Goal: Navigation & Orientation: Find specific page/section

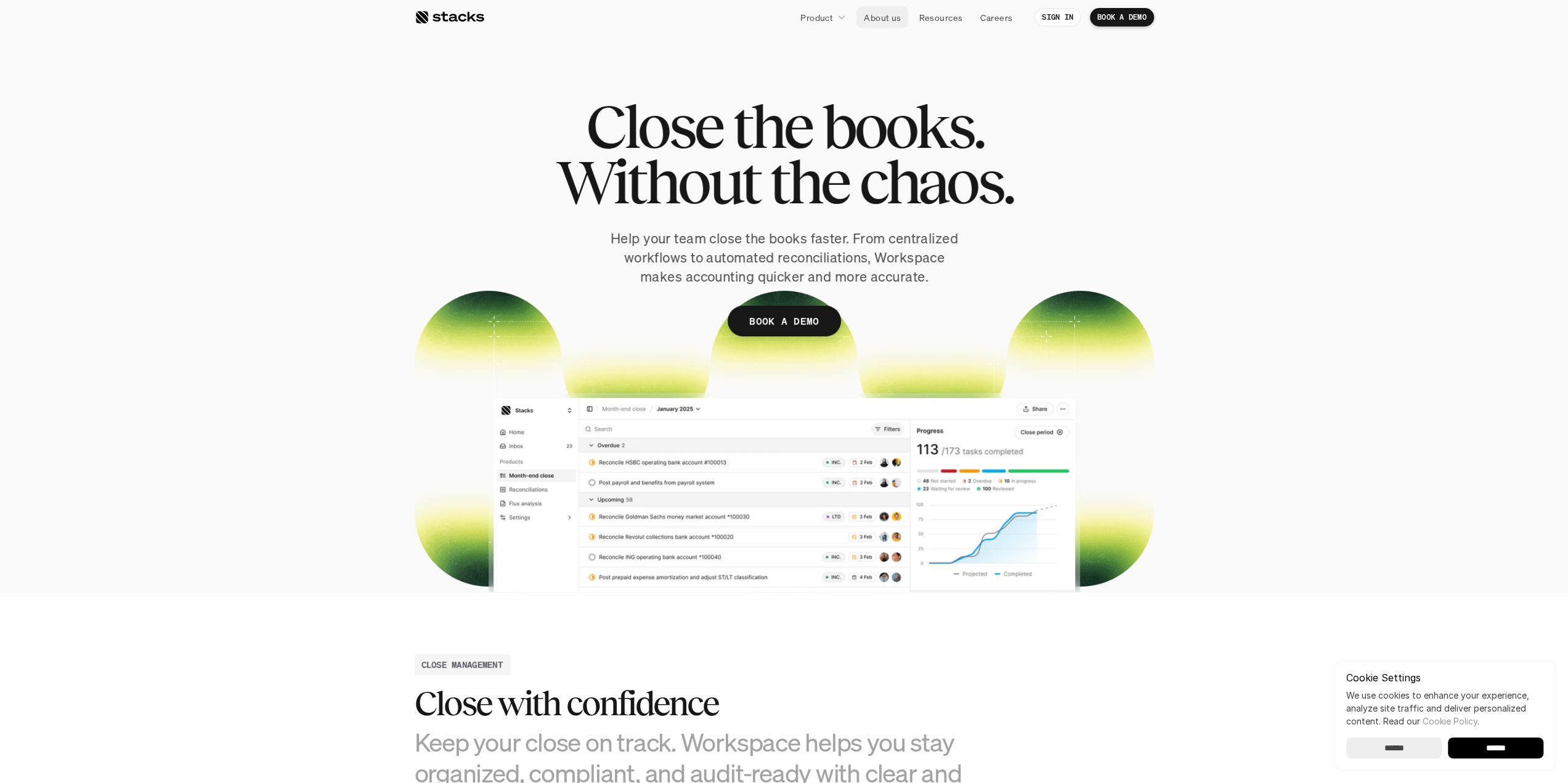
click at [884, 18] on p "About us" at bounding box center [882, 17] width 37 height 13
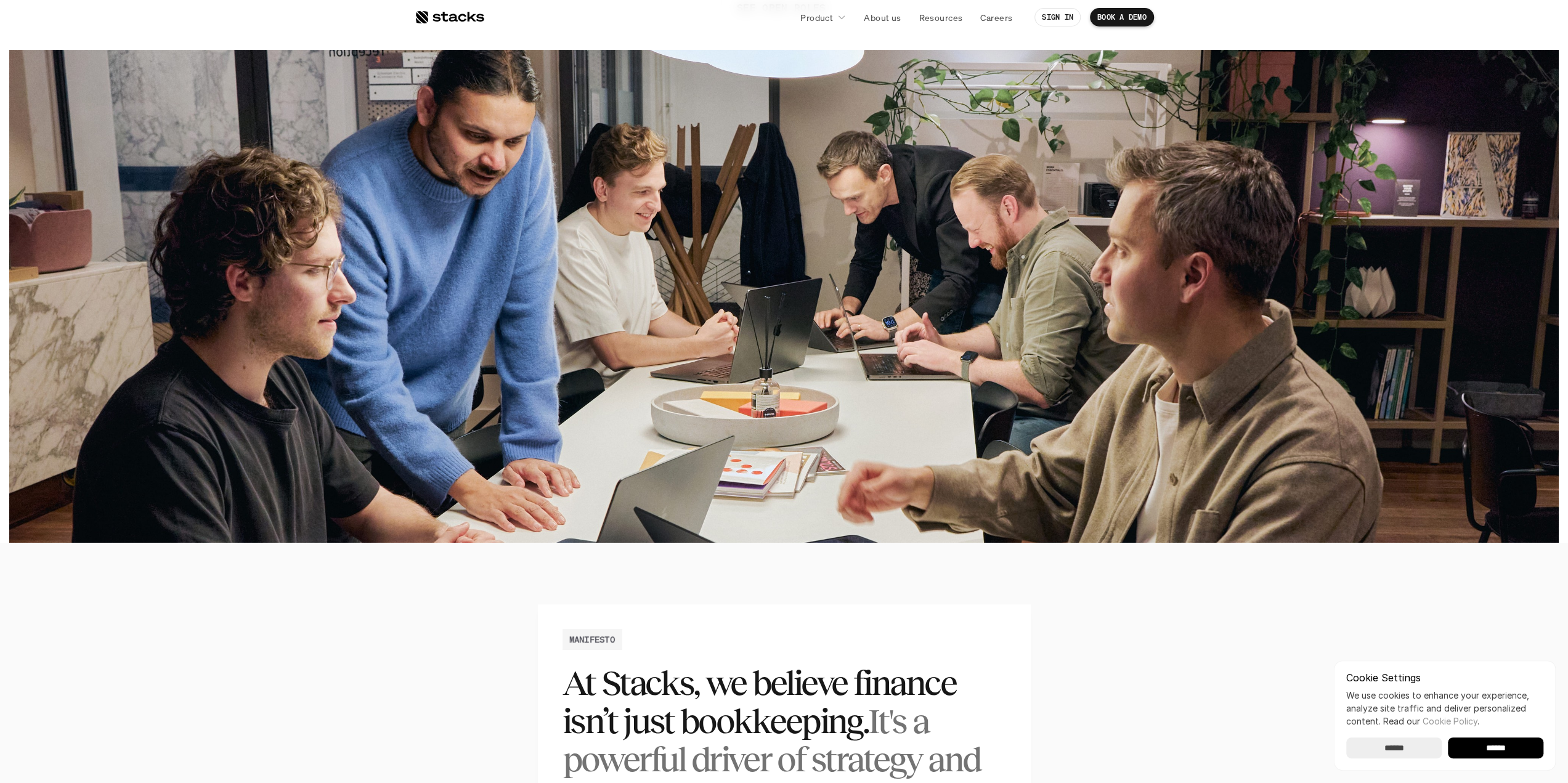
scroll to position [74, 0]
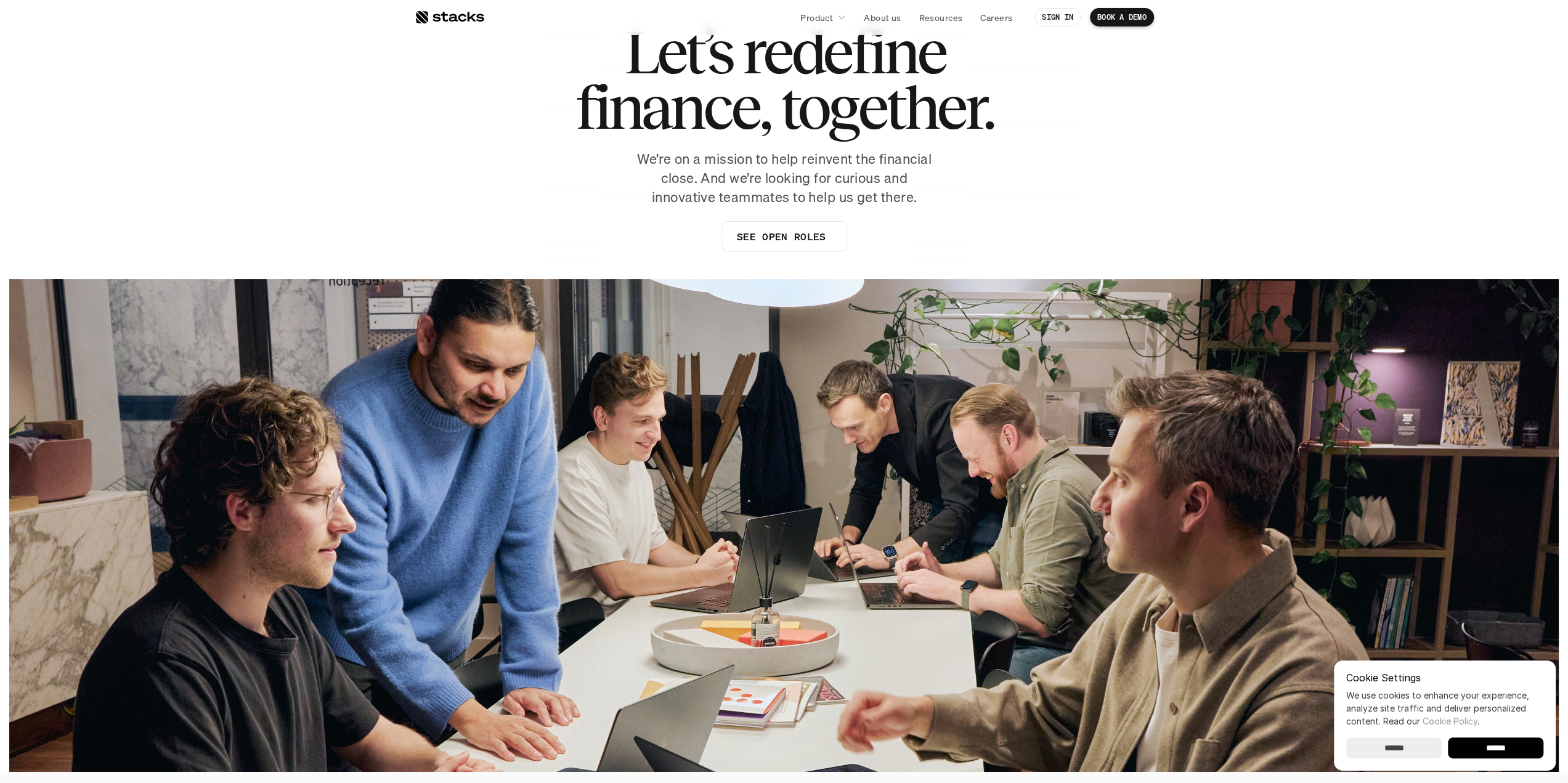
click at [782, 239] on p "SEE OPEN ROLES" at bounding box center [780, 237] width 89 height 18
click at [451, 21] on div at bounding box center [450, 17] width 70 height 14
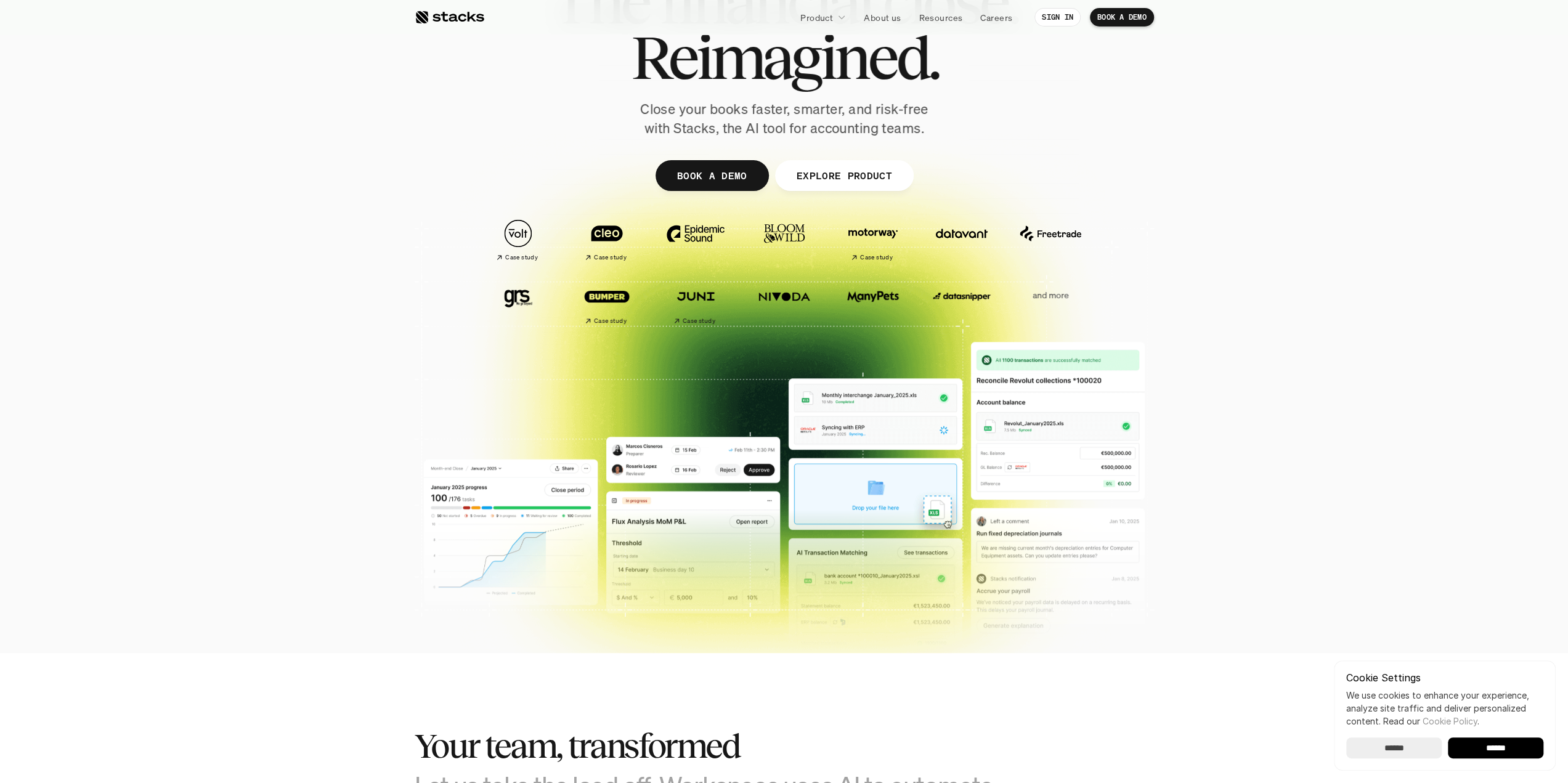
click at [823, 181] on p "EXPLORE PRODUCT" at bounding box center [844, 175] width 96 height 18
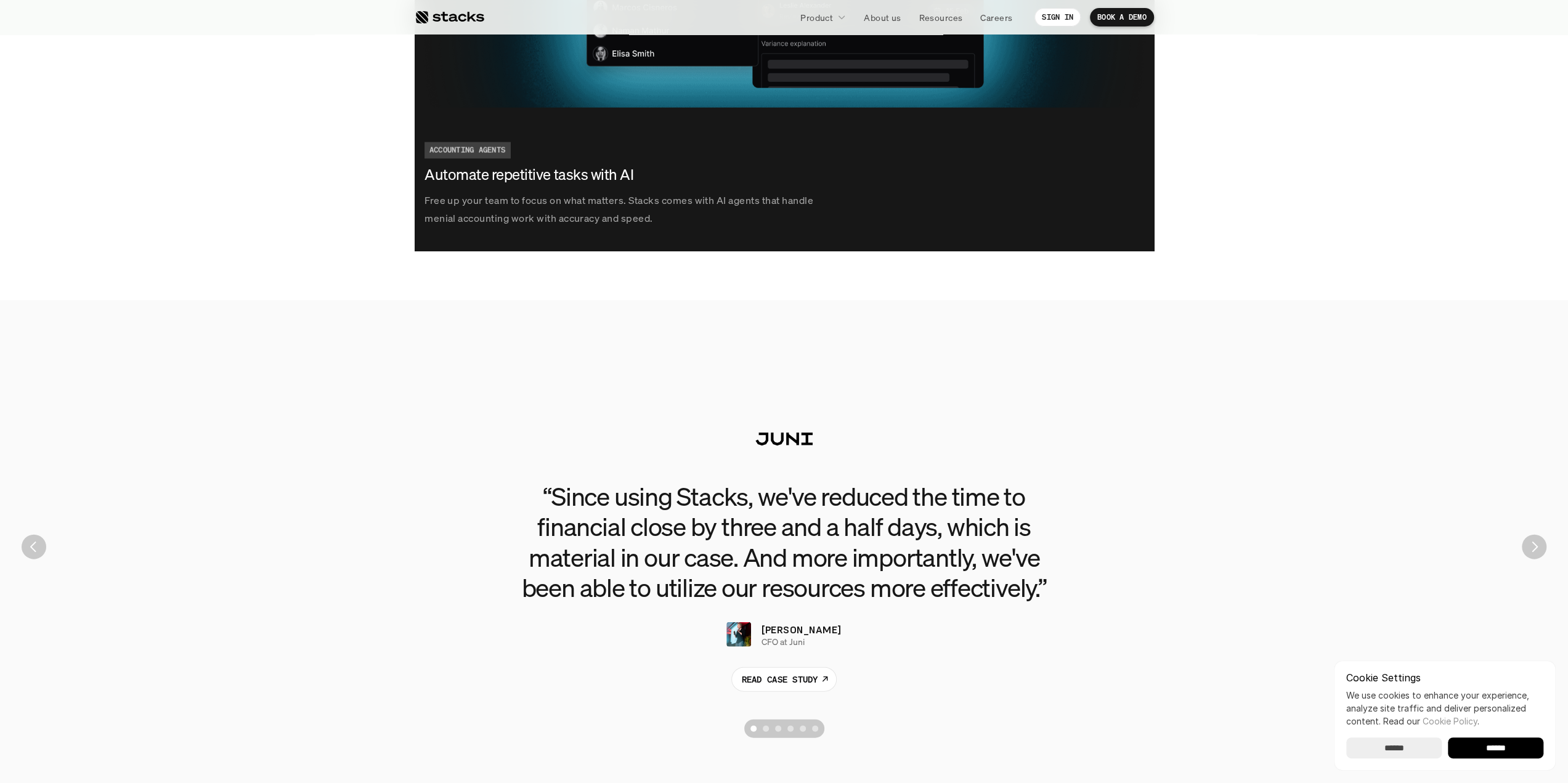
scroll to position [2775, 0]
